Goal: Task Accomplishment & Management: Use online tool/utility

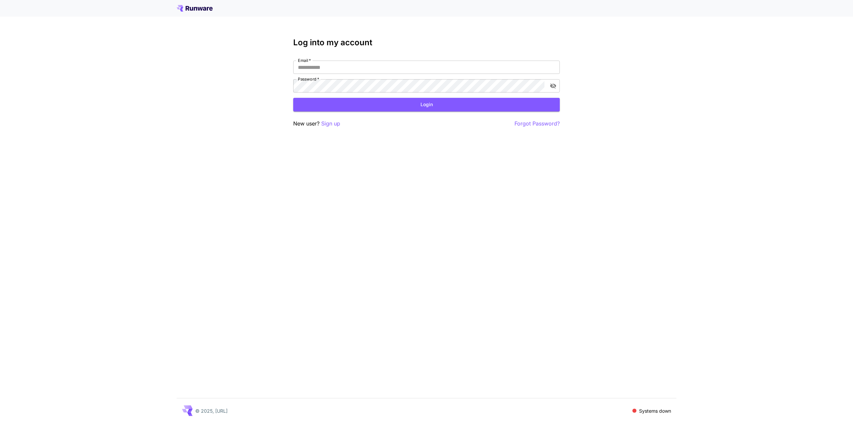
click at [328, 127] on p "Sign up" at bounding box center [330, 124] width 19 height 8
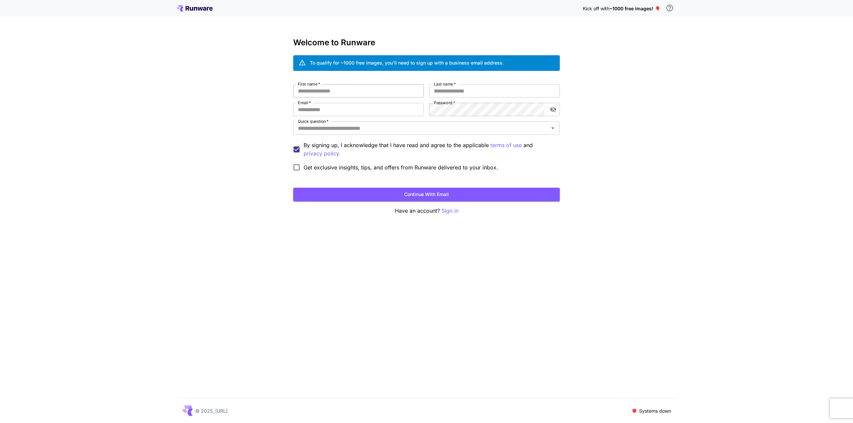
click at [382, 87] on input "First name   *" at bounding box center [358, 90] width 131 height 13
type input "*"
type input "****"
type input "**"
type input "**********"
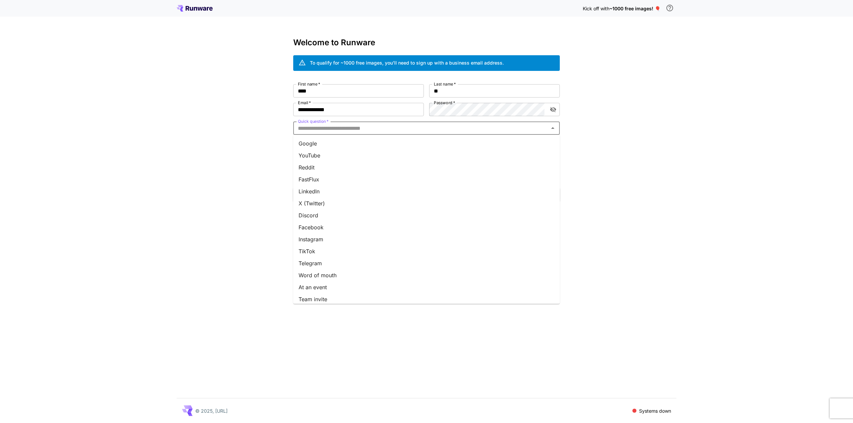
click at [435, 133] on input "Quick question   *" at bounding box center [420, 128] width 251 height 9
click at [329, 163] on li "Reddit" at bounding box center [426, 168] width 266 height 12
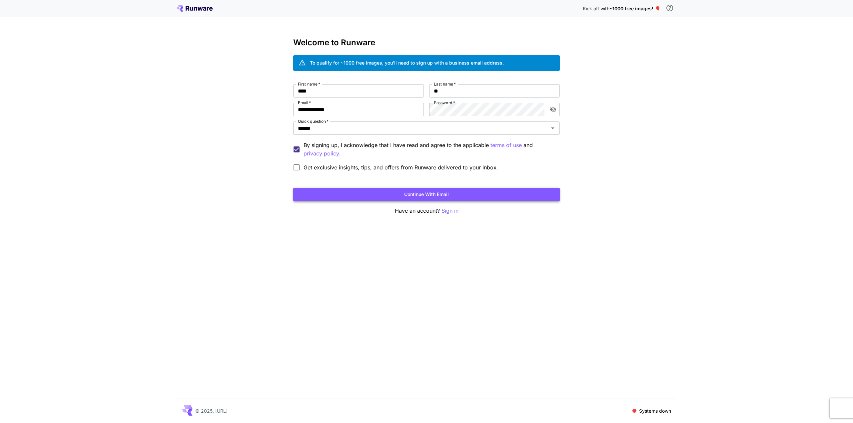
click at [384, 191] on button "Continue with email" at bounding box center [426, 195] width 266 height 14
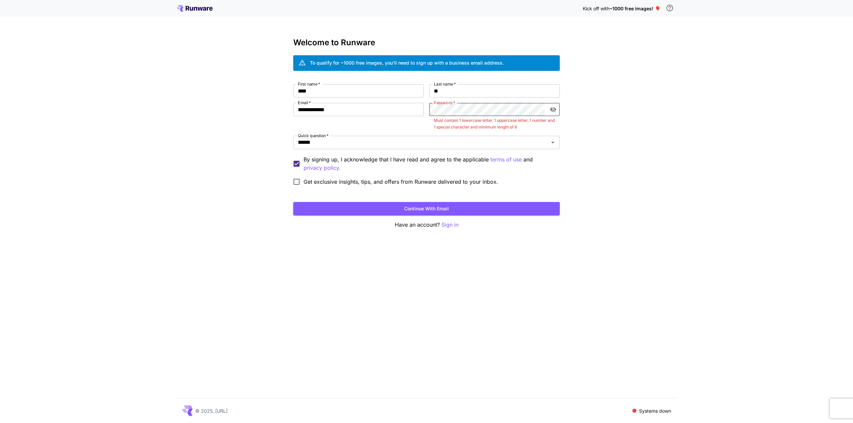
click at [557, 110] on button "toggle password visibility" at bounding box center [553, 110] width 12 height 12
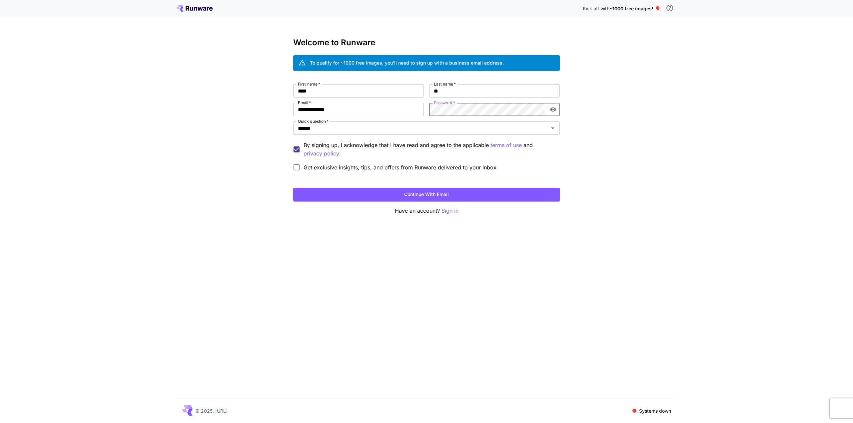
click at [447, 192] on button "Continue with email" at bounding box center [426, 195] width 266 height 14
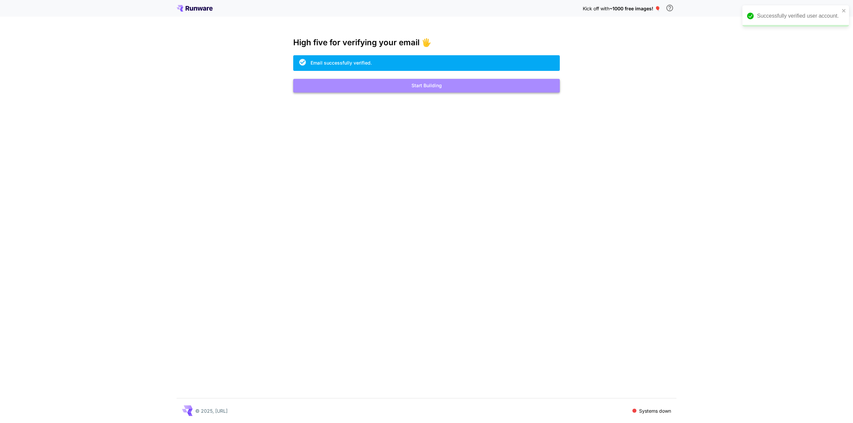
click at [489, 83] on button "Start Building" at bounding box center [426, 86] width 266 height 14
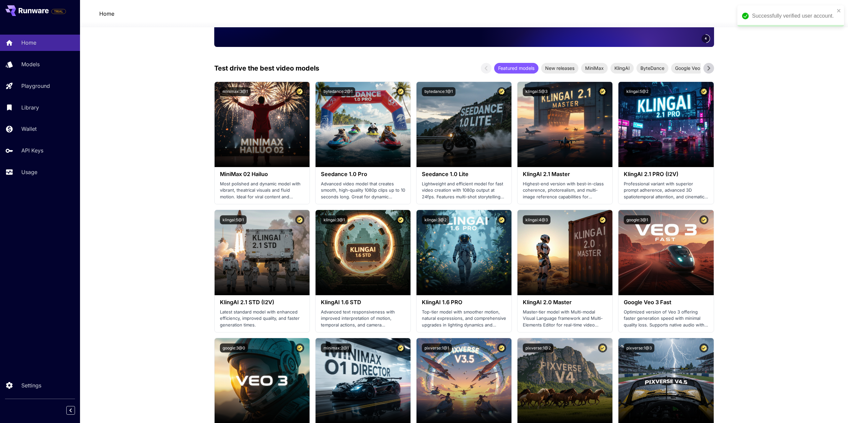
scroll to position [266, 0]
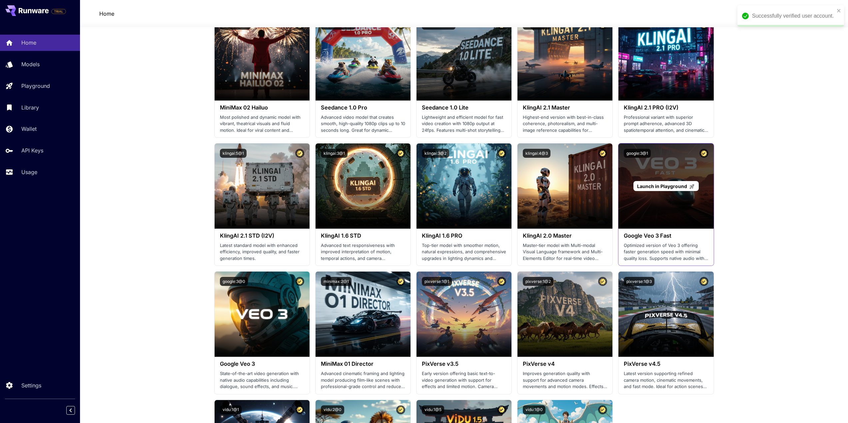
click at [668, 203] on div "Launch in Playground" at bounding box center [665, 186] width 95 height 85
click at [672, 185] on span "Launch in Playground" at bounding box center [662, 187] width 50 height 6
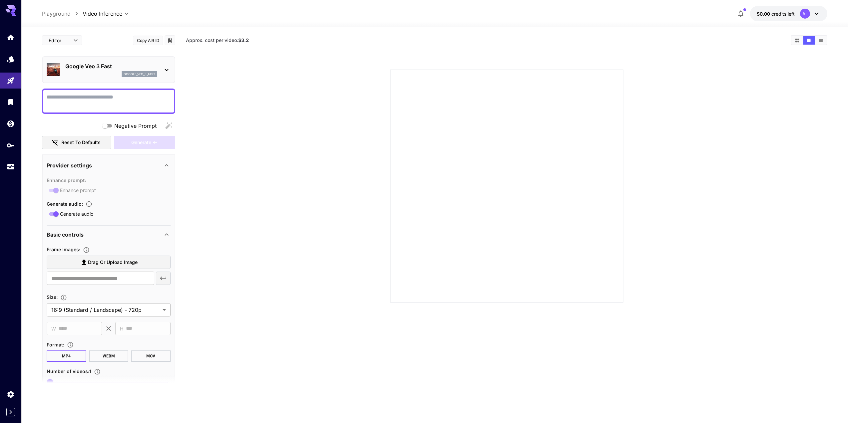
click at [807, 13] on div "AL" at bounding box center [805, 14] width 10 height 10
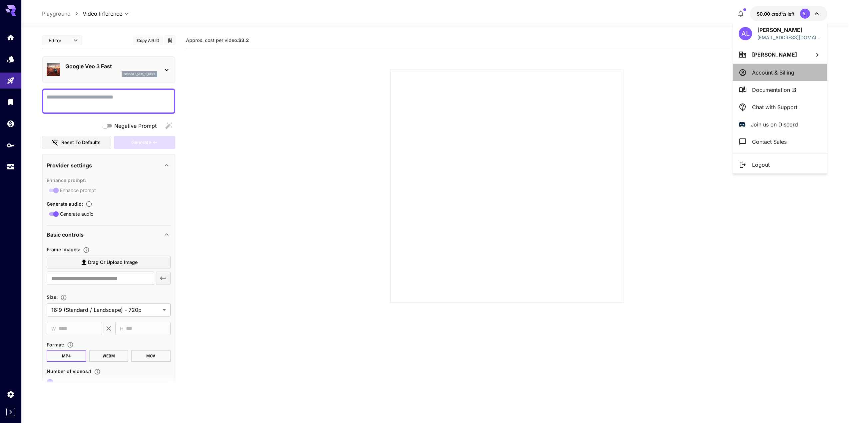
click at [774, 69] on p "Account & Billing" at bounding box center [773, 73] width 42 height 8
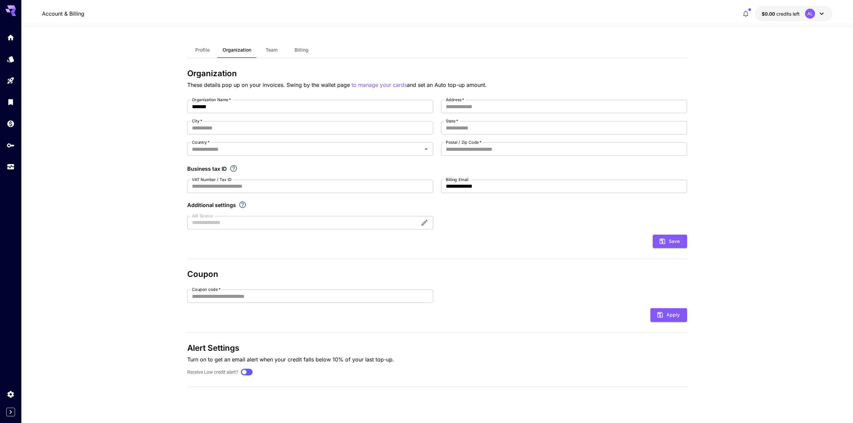
click at [747, 13] on icon "button" at bounding box center [745, 14] width 5 height 7
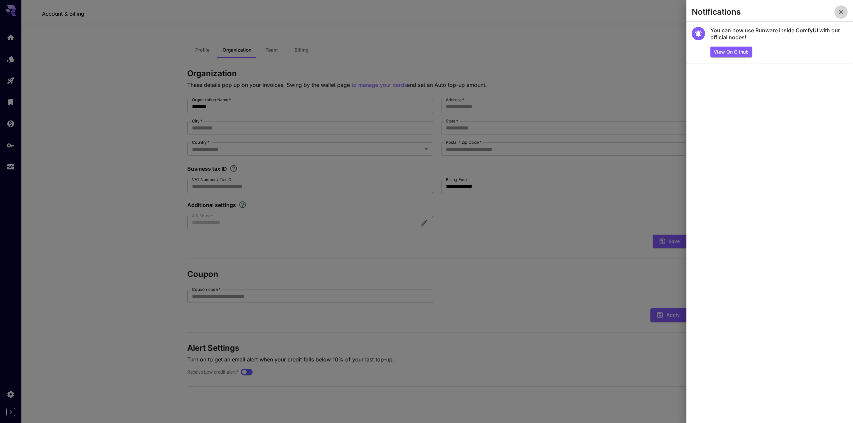
drag, startPoint x: 839, startPoint y: 12, endPoint x: 828, endPoint y: 13, distance: 10.4
click at [839, 12] on icon "button" at bounding box center [841, 12] width 8 height 8
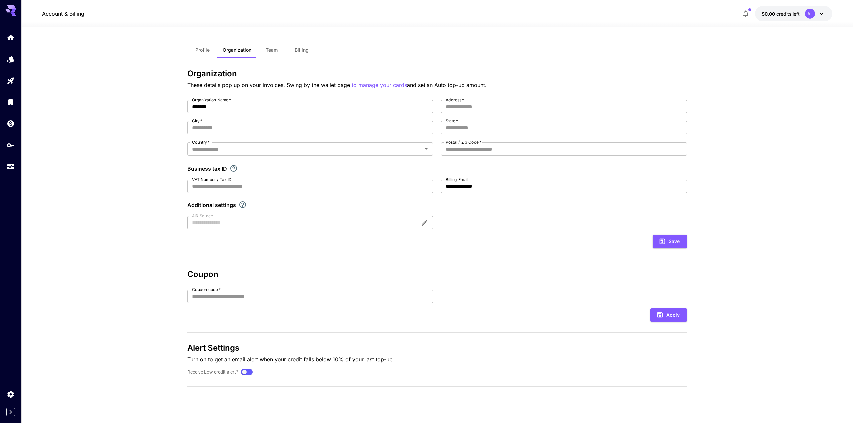
click at [298, 48] on span "Billing" at bounding box center [301, 50] width 14 height 6
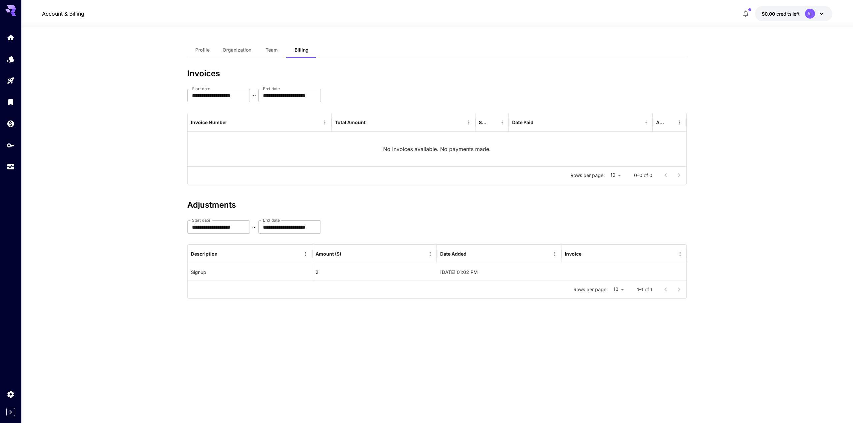
click at [16, 8] on div at bounding box center [10, 8] width 21 height 16
click at [11, 37] on icon "Home" at bounding box center [11, 37] width 7 height 6
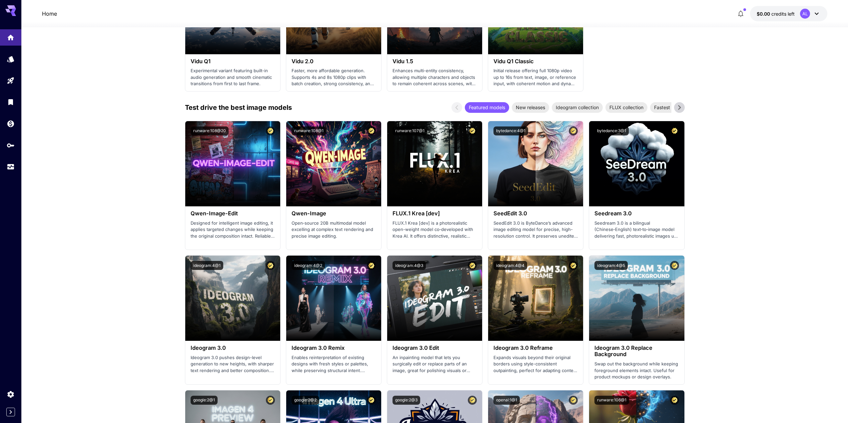
scroll to position [699, 0]
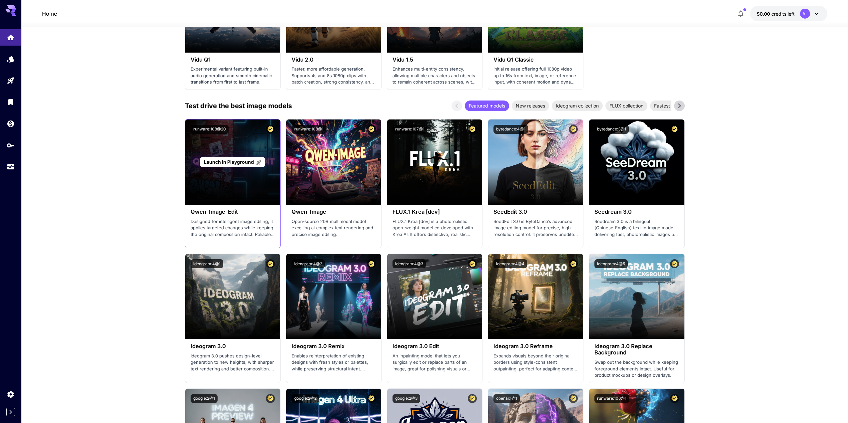
click at [231, 161] on span "Launch in Playground" at bounding box center [229, 162] width 50 height 6
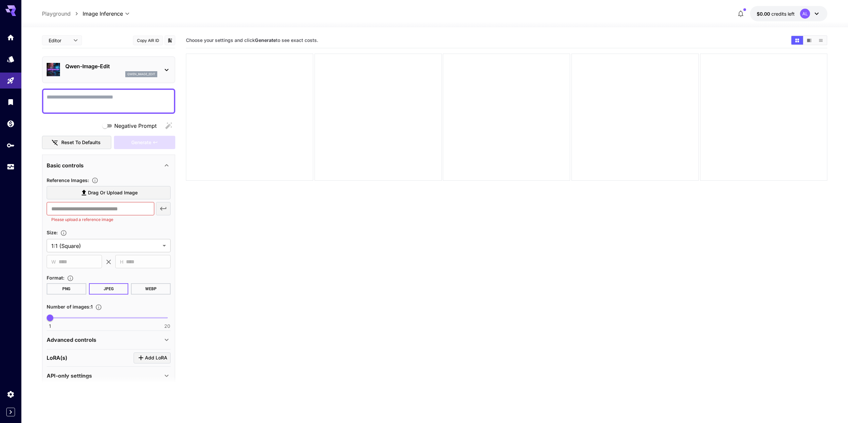
click at [165, 375] on icon at bounding box center [167, 376] width 8 height 8
click at [167, 376] on section at bounding box center [108, 384] width 133 height 17
click at [165, 375] on icon at bounding box center [167, 376] width 8 height 8
click at [165, 376] on section at bounding box center [108, 384] width 133 height 17
click at [166, 374] on icon at bounding box center [167, 376] width 8 height 8
